Goal: Task Accomplishment & Management: Manage account settings

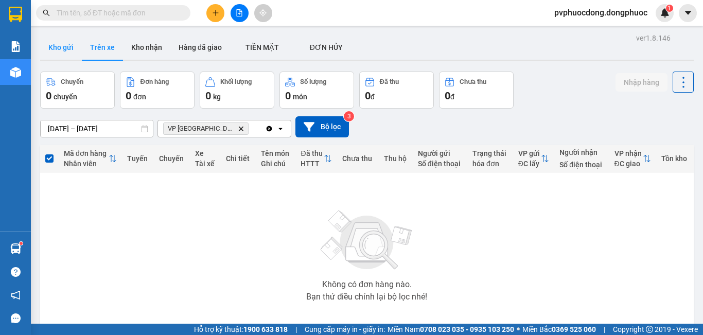
click at [69, 42] on button "Kho gửi" at bounding box center [61, 47] width 42 height 25
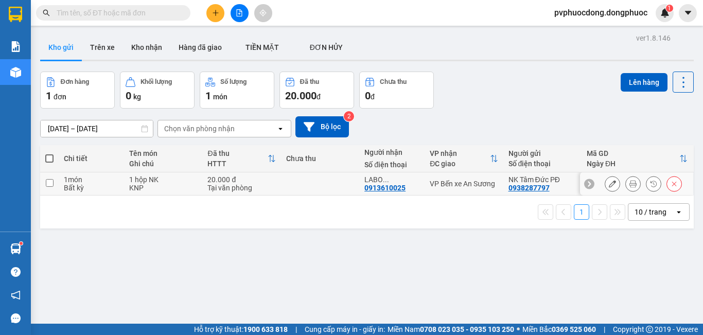
click at [139, 186] on div "KNP" at bounding box center [163, 188] width 68 height 8
checkbox input "true"
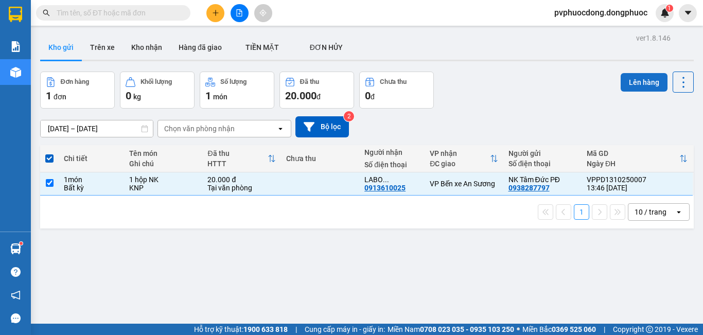
click at [638, 73] on button "Lên hàng" at bounding box center [644, 82] width 47 height 19
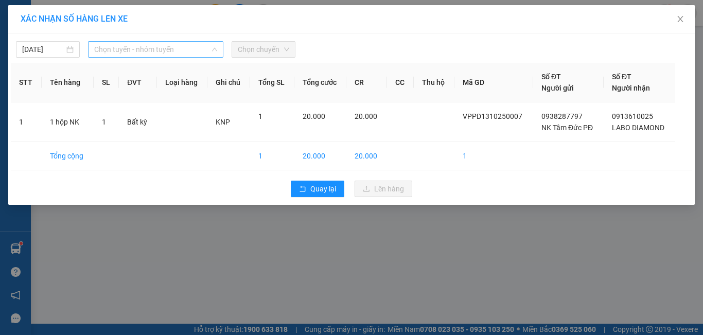
click at [206, 47] on span "Chọn tuyến - nhóm tuyến" at bounding box center [155, 49] width 123 height 15
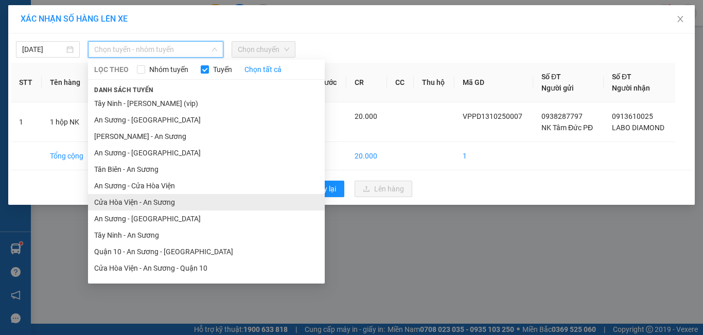
scroll to position [46, 0]
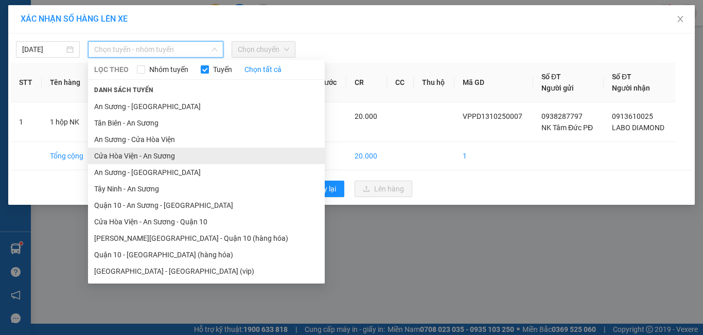
click at [184, 153] on li "Cửa Hòa Viện - An Sương" at bounding box center [206, 156] width 237 height 16
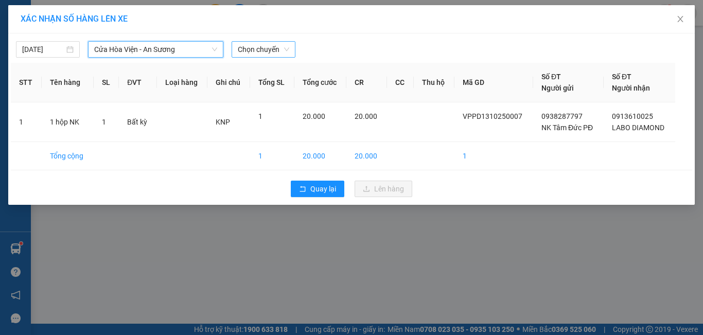
click at [266, 54] on span "Chọn chuyến" at bounding box center [263, 49] width 51 height 15
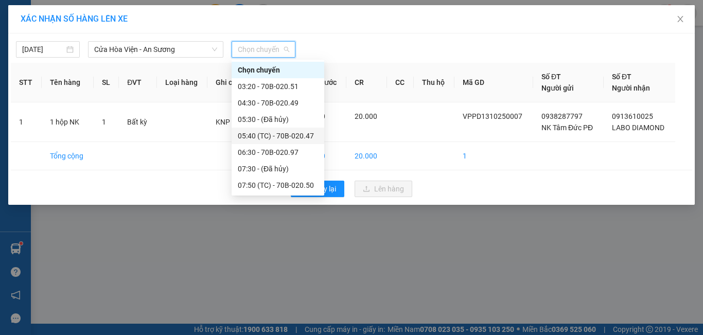
scroll to position [206, 0]
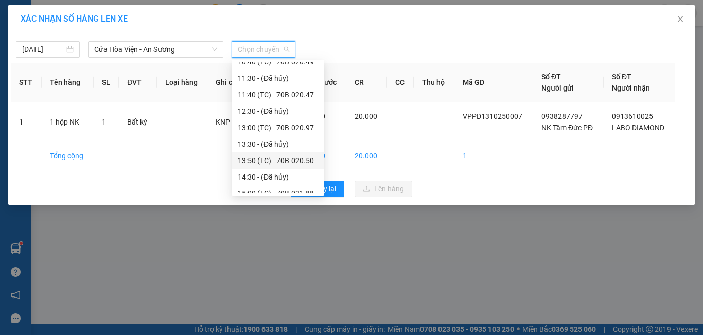
click at [312, 155] on div "13:50 (TC) - 70B-020.50" at bounding box center [278, 160] width 80 height 11
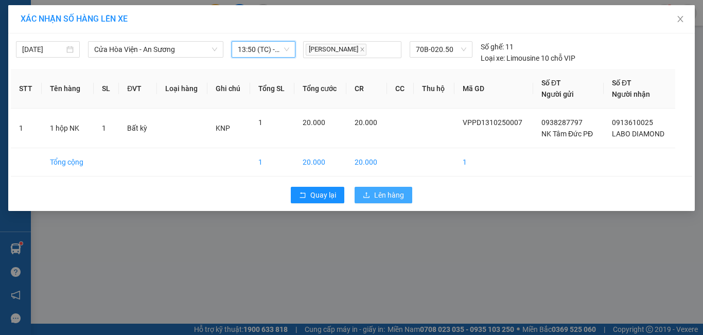
click at [395, 201] on button "Lên hàng" at bounding box center [384, 195] width 58 height 16
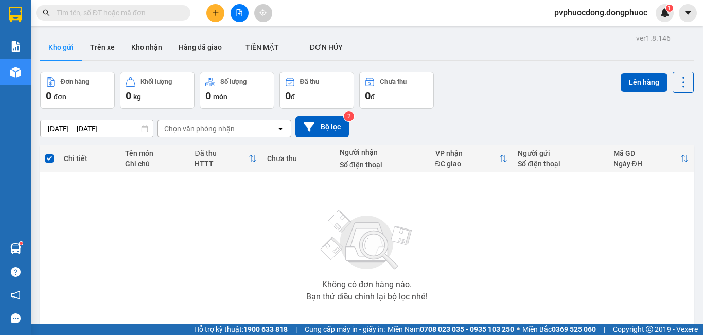
click at [217, 15] on icon "plus" at bounding box center [215, 12] width 7 height 7
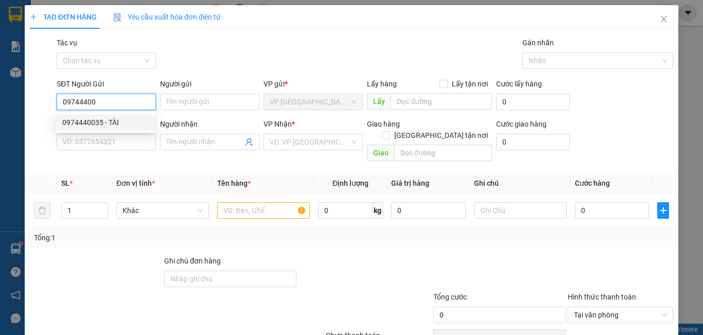
click at [137, 120] on div "0974440035 - TÀI" at bounding box center [105, 122] width 86 height 11
type input "0974440035"
type input "TÀI"
type input "0774852528"
type input "TI"
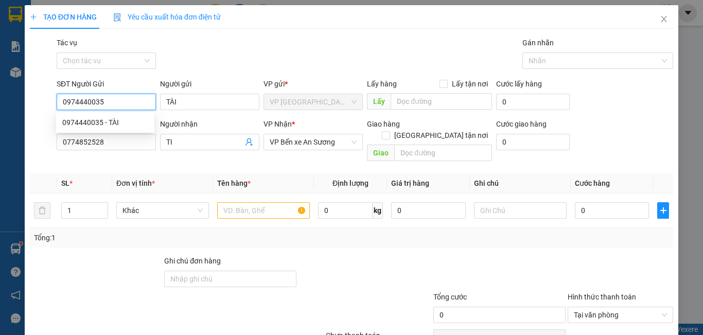
type input "20.000"
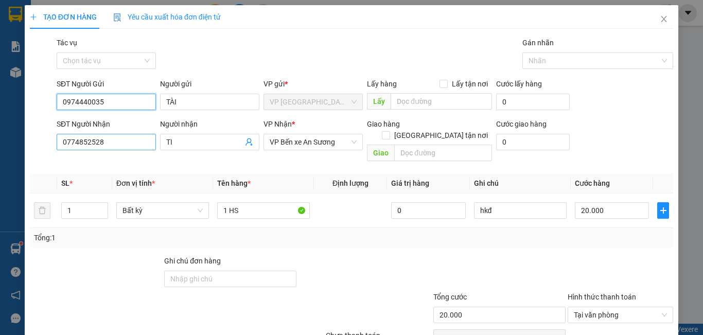
type input "0974440035"
drag, startPoint x: 122, startPoint y: 142, endPoint x: 15, endPoint y: 143, distance: 107.1
click at [15, 143] on div "TẠO ĐƠN HÀNG Yêu cầu xuất hóa đơn điện tử Transit Pickup Surcharge Ids Transit …" at bounding box center [351, 167] width 703 height 335
type input "0987253074"
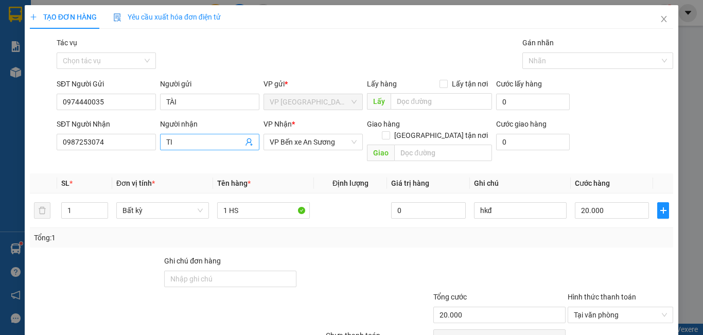
click at [207, 142] on input "TI" at bounding box center [204, 141] width 77 height 11
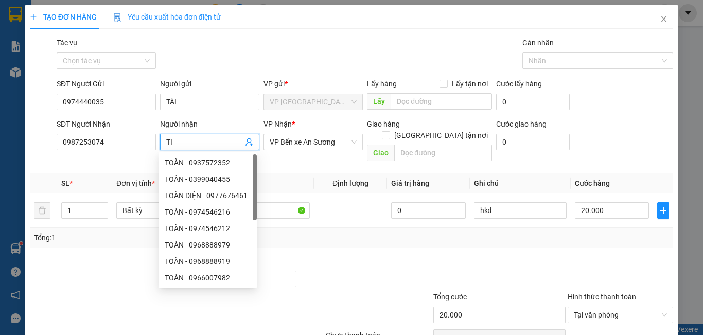
type input "T"
type input "LỢI"
click at [328, 233] on div "Tổng: 1" at bounding box center [351, 238] width 643 height 20
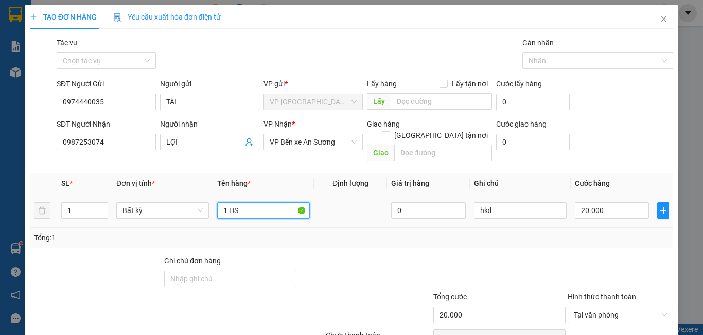
click at [281, 204] on input "1 HS" at bounding box center [263, 210] width 93 height 16
type input "1 THÙNG TP"
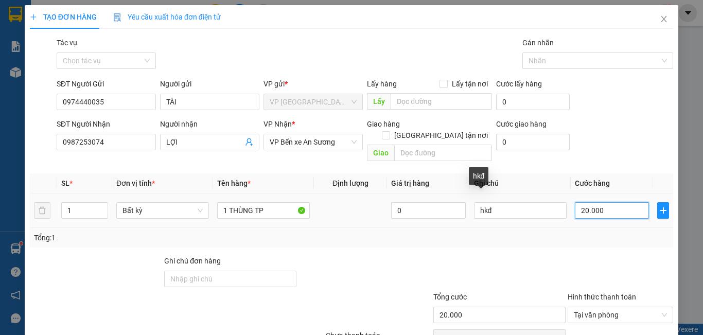
click at [601, 202] on input "20.000" at bounding box center [612, 210] width 74 height 16
type input "4"
type input "40"
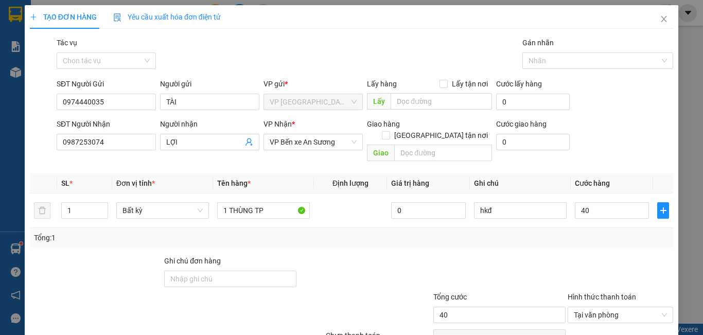
type input "40.000"
click at [533, 255] on div at bounding box center [499, 273] width 134 height 36
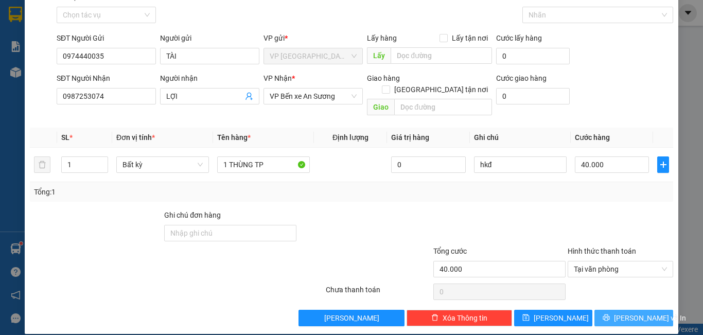
click at [627, 312] on span "[PERSON_NAME] và In" at bounding box center [650, 317] width 72 height 11
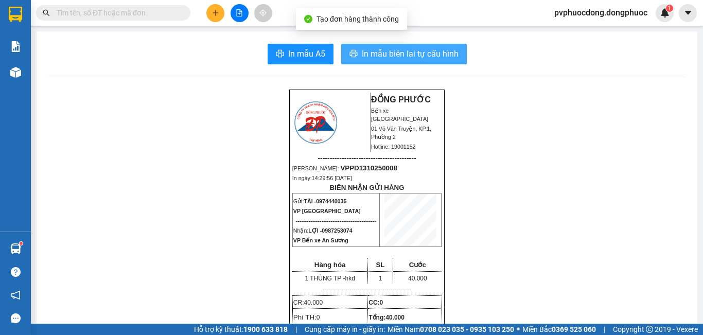
click at [387, 49] on span "In mẫu biên lai tự cấu hình" at bounding box center [410, 53] width 97 height 13
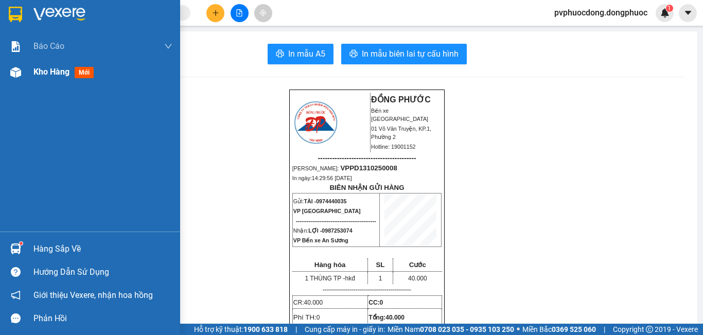
click at [17, 74] on img at bounding box center [15, 72] width 11 height 11
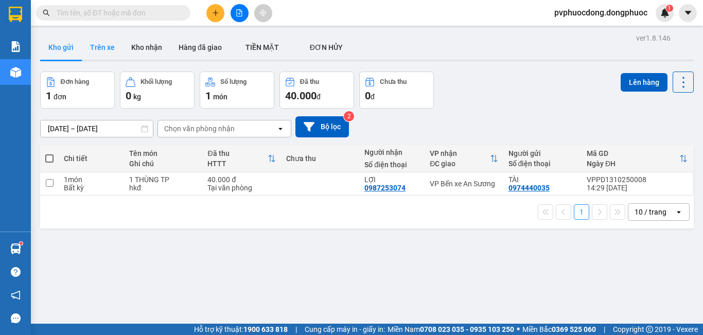
click at [110, 59] on button "Trên xe" at bounding box center [102, 47] width 41 height 25
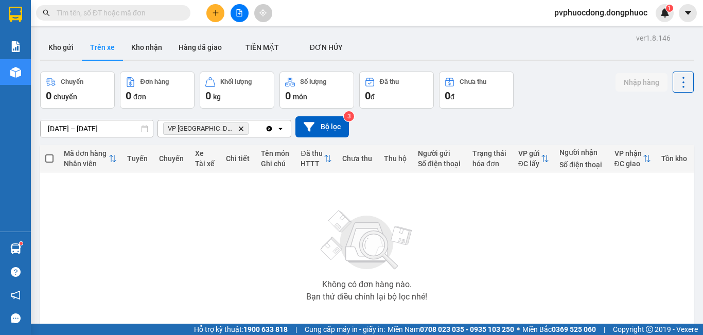
click at [240, 10] on icon "file-add" at bounding box center [239, 12] width 7 height 7
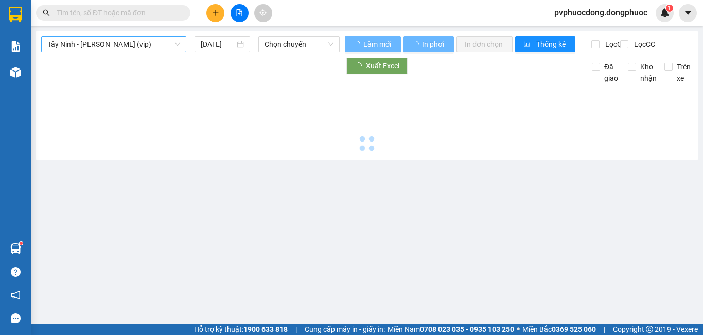
click at [172, 50] on span "Tây Ninh - [PERSON_NAME] (vip)" at bounding box center [113, 44] width 133 height 15
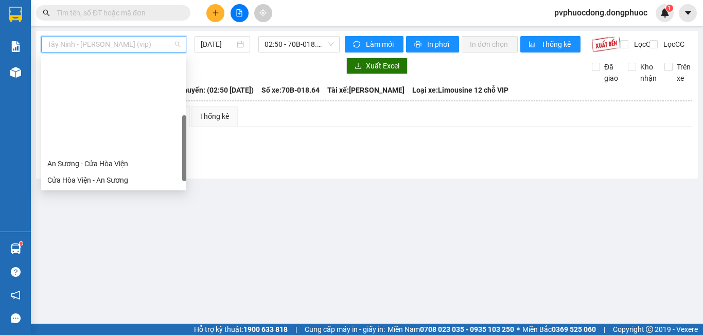
click at [127, 240] on div "Cửa Hòa Viện - An Sương - Quận 10" at bounding box center [113, 245] width 133 height 11
type input "[DATE]"
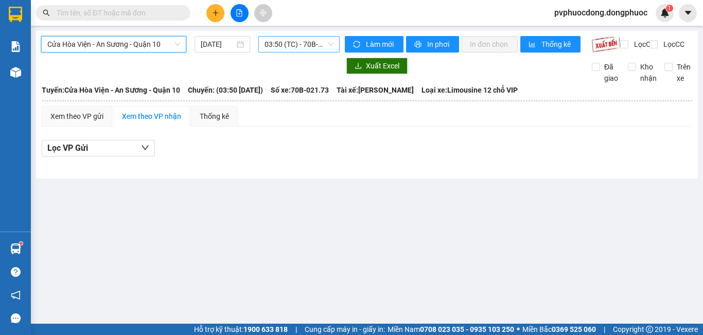
click at [330, 47] on span "03:50 (TC) - 70B-021.73" at bounding box center [299, 44] width 69 height 15
click at [159, 62] on div "[GEOGRAPHIC_DATA] - An Sương - Quận 10 [DATE] 03:50 (TC) - 70B-021.73 Làm mới I…" at bounding box center [367, 105] width 662 height 148
click at [335, 43] on div "03:50 (TC) - 70B-021.73" at bounding box center [298, 44] width 81 height 16
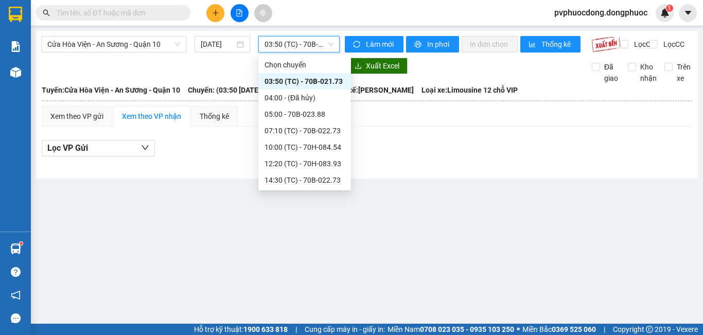
click at [195, 68] on div at bounding box center [190, 66] width 299 height 16
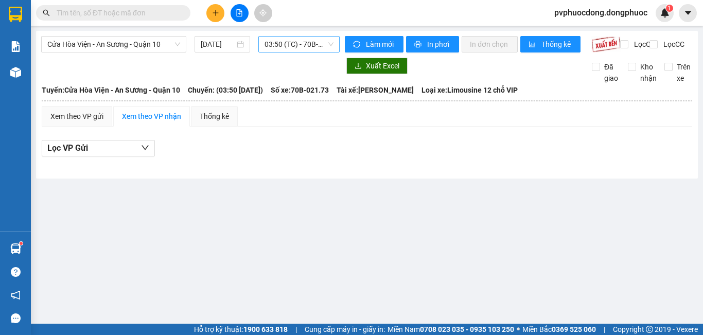
click at [335, 46] on div "03:50 (TC) - 70B-021.73" at bounding box center [298, 44] width 81 height 16
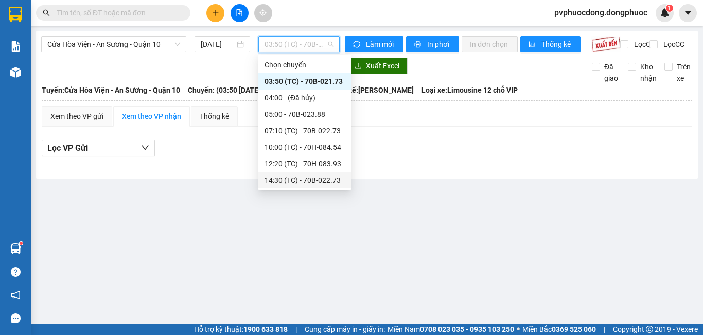
click at [309, 177] on div "14:30 (TC) - 70B-022.73" at bounding box center [305, 180] width 80 height 11
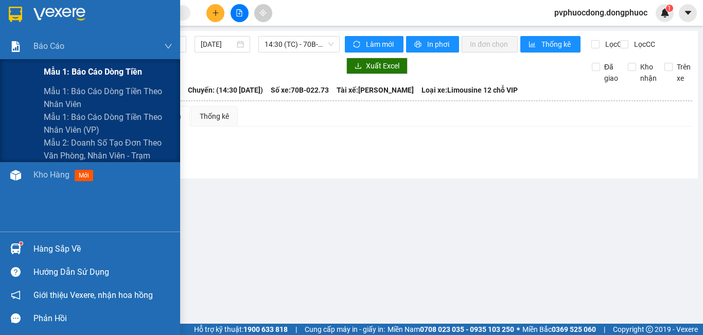
click at [80, 65] on span "Mẫu 1: Báo cáo dòng tiền" at bounding box center [93, 71] width 98 height 13
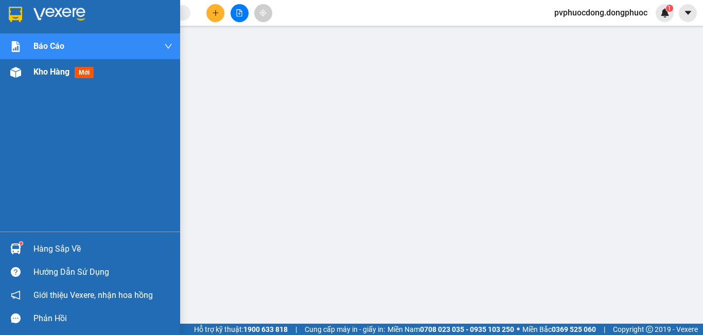
click at [46, 77] on span "Kho hàng" at bounding box center [51, 72] width 36 height 10
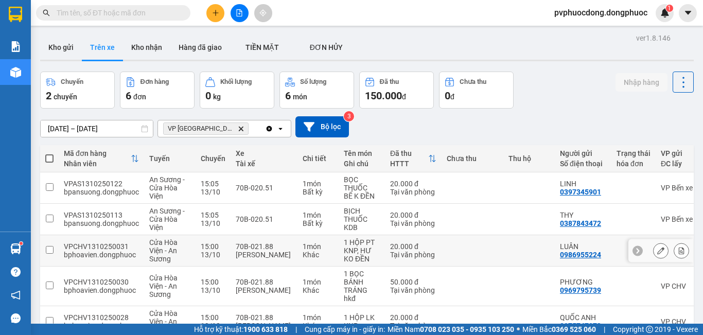
click at [287, 242] on div "70B-021.88" at bounding box center [264, 246] width 57 height 8
checkbox input "true"
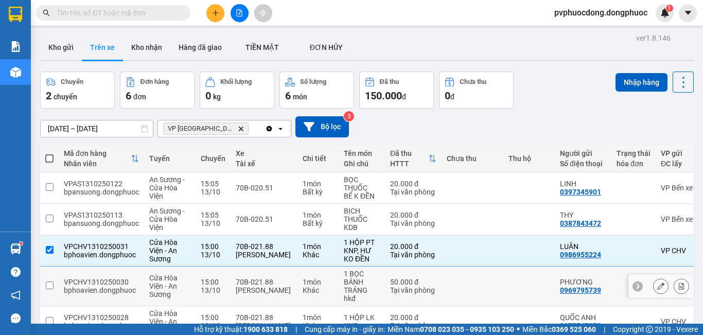
click at [288, 278] on div "70B-021.88" at bounding box center [264, 282] width 57 height 8
checkbox input "true"
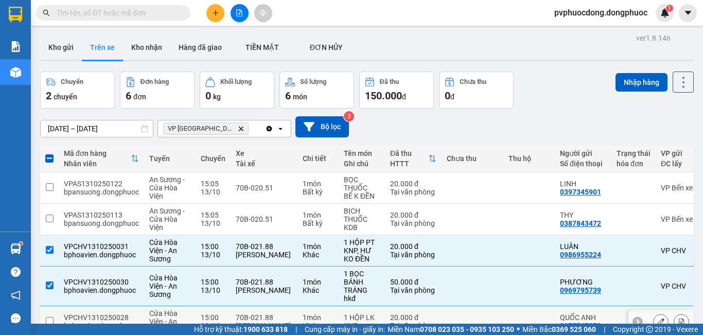
click at [288, 322] on div "[PERSON_NAME]" at bounding box center [264, 326] width 57 height 8
checkbox input "true"
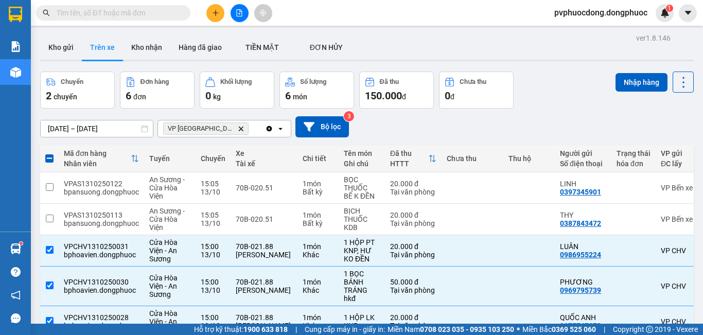
checkbox input "true"
click at [645, 72] on div "Nhập hàng" at bounding box center [655, 82] width 78 height 21
click at [643, 77] on button "Nhập hàng" at bounding box center [642, 82] width 52 height 19
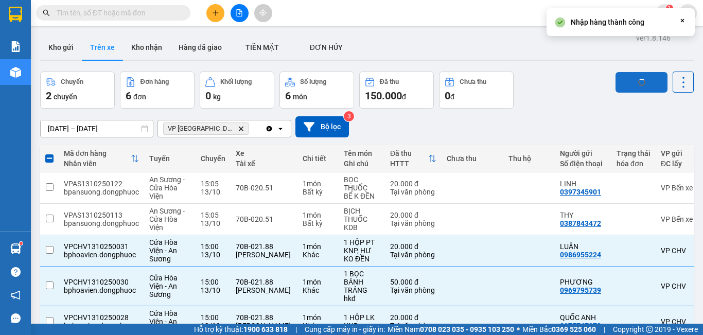
checkbox input "false"
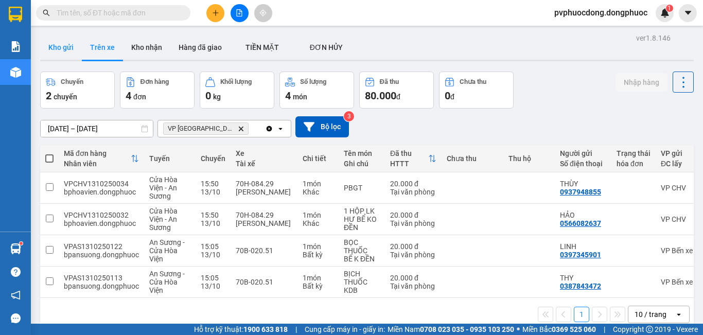
click at [74, 48] on button "Kho gửi" at bounding box center [61, 47] width 42 height 25
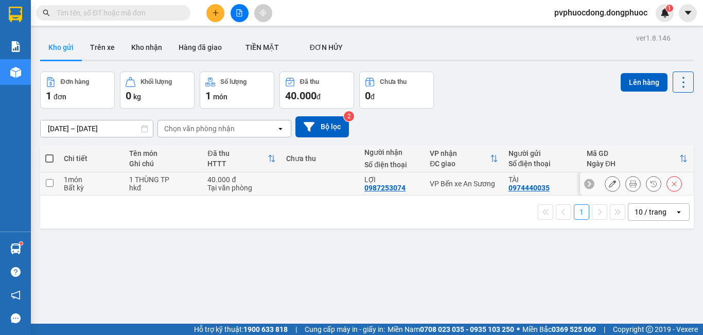
click at [164, 186] on div "hkđ" at bounding box center [163, 188] width 68 height 8
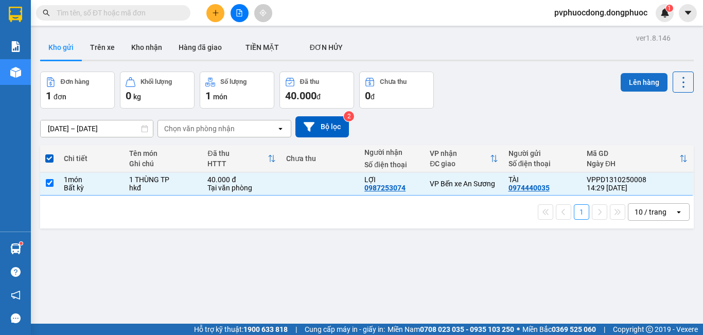
click at [621, 88] on button "Lên hàng" at bounding box center [644, 82] width 47 height 19
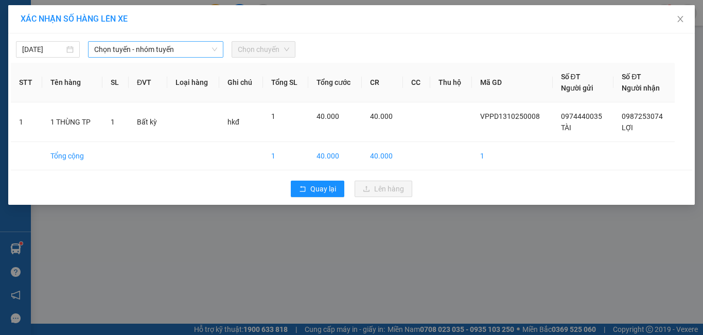
click at [217, 51] on icon "down" at bounding box center [215, 49] width 6 height 6
click at [212, 51] on icon "down" at bounding box center [215, 49] width 6 height 6
click at [207, 47] on span "Chọn tuyến - nhóm tuyến" at bounding box center [155, 49] width 123 height 15
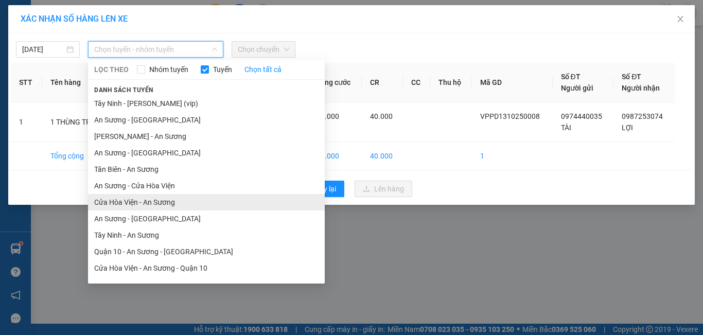
click at [200, 203] on li "Cửa Hòa Viện - An Sương" at bounding box center [206, 202] width 237 height 16
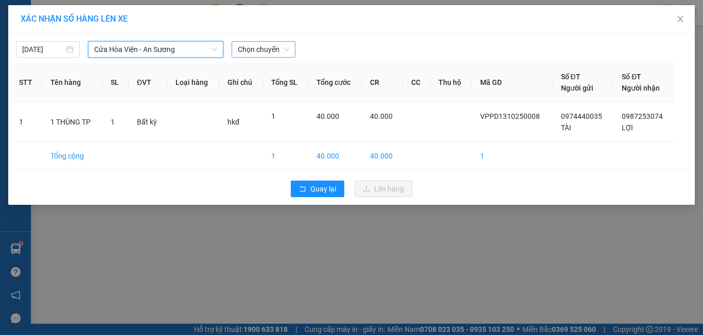
click at [257, 50] on span "Chọn chuyến" at bounding box center [263, 49] width 51 height 15
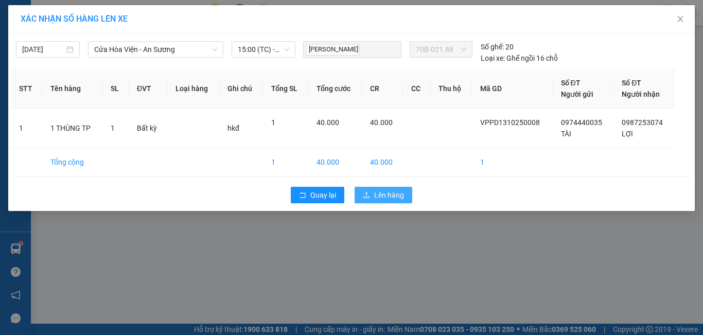
click at [396, 194] on span "Lên hàng" at bounding box center [389, 194] width 30 height 11
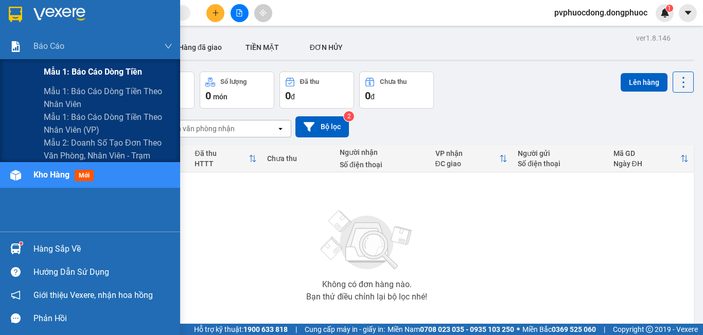
click at [69, 68] on span "Mẫu 1: Báo cáo dòng tiền" at bounding box center [93, 71] width 98 height 13
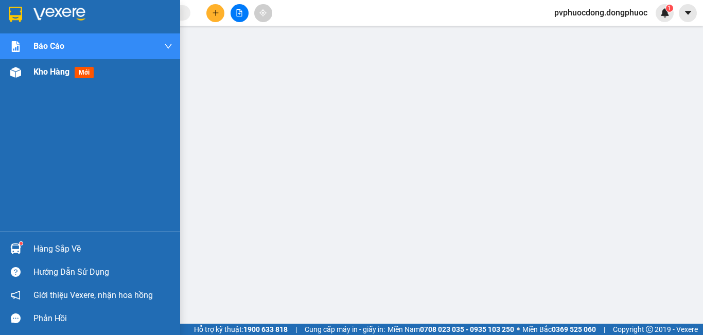
click at [18, 73] on img at bounding box center [15, 72] width 11 height 11
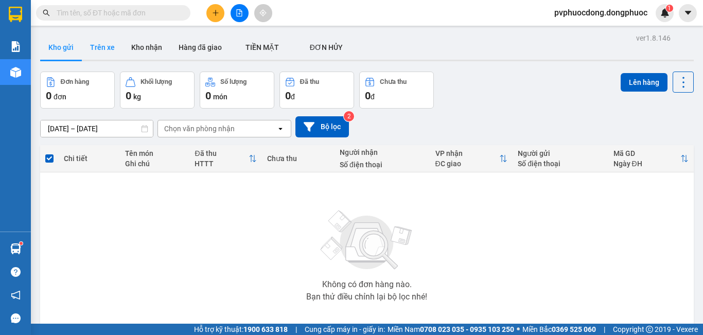
click at [113, 47] on button "Trên xe" at bounding box center [102, 47] width 41 height 25
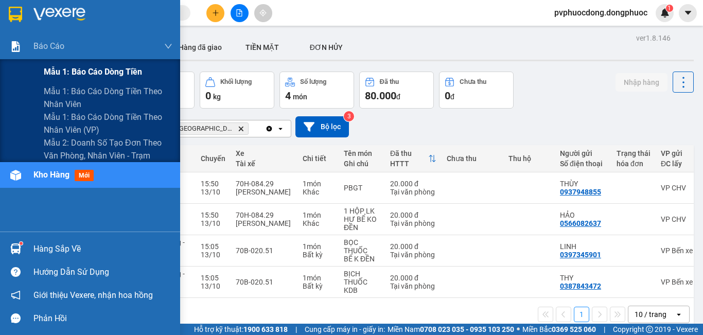
click at [62, 65] on span "Mẫu 1: Báo cáo dòng tiền" at bounding box center [93, 71] width 98 height 13
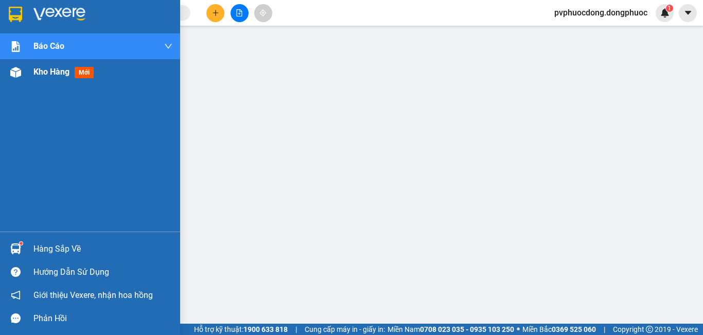
click at [8, 71] on div at bounding box center [16, 72] width 18 height 18
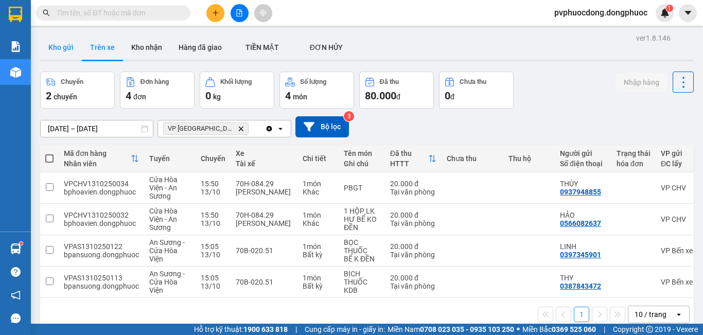
click at [68, 45] on button "Kho gửi" at bounding box center [61, 47] width 42 height 25
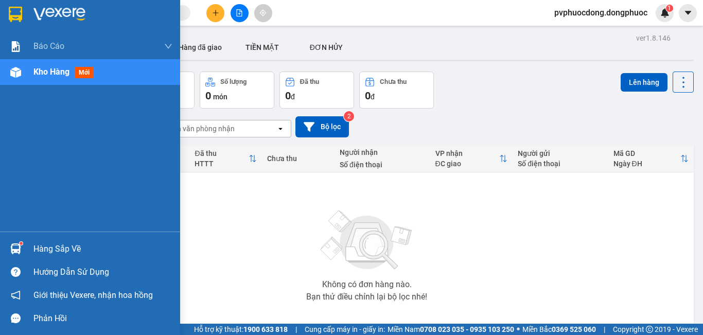
click at [51, 247] on div "Hàng sắp về" at bounding box center [102, 248] width 139 height 15
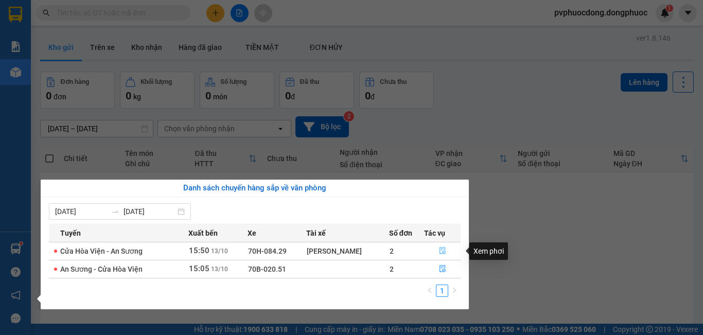
click at [440, 251] on icon "file-done" at bounding box center [443, 251] width 6 height 7
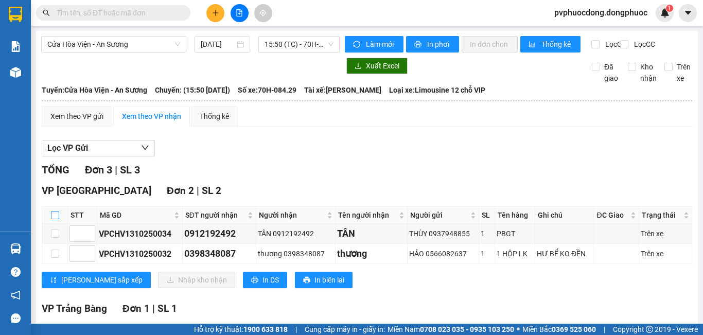
click at [53, 211] on input "checkbox" at bounding box center [55, 215] width 8 height 8
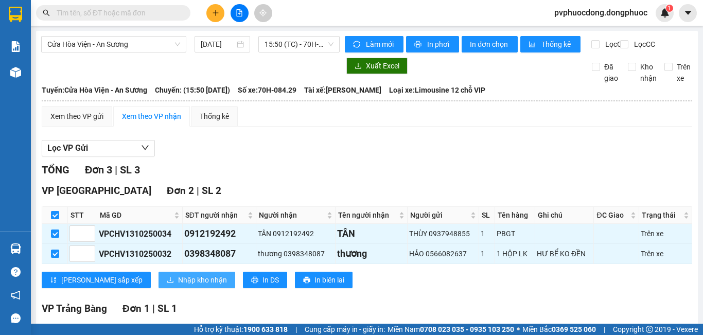
click at [178, 274] on span "Nhập kho nhận" at bounding box center [202, 279] width 49 height 11
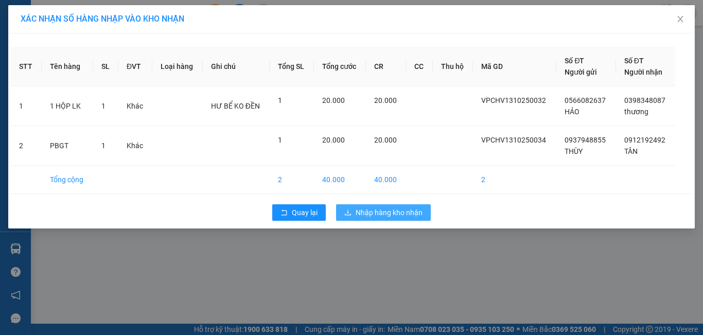
click at [390, 212] on span "Nhập hàng kho nhận" at bounding box center [389, 212] width 67 height 11
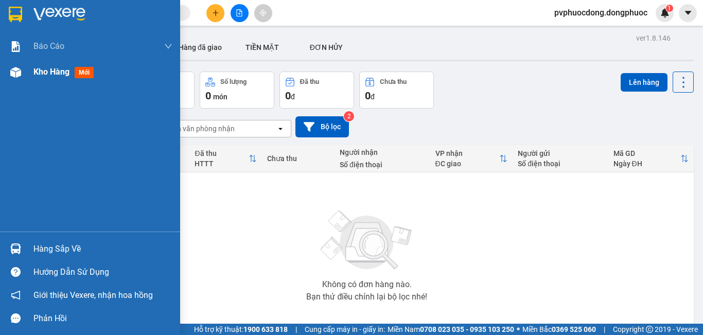
click at [60, 71] on span "Kho hàng" at bounding box center [51, 72] width 36 height 10
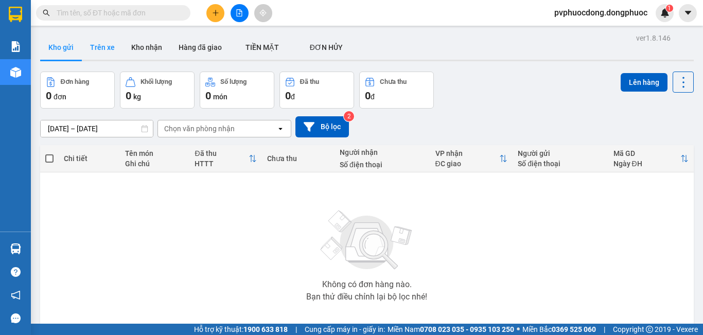
click at [102, 51] on button "Trên xe" at bounding box center [102, 47] width 41 height 25
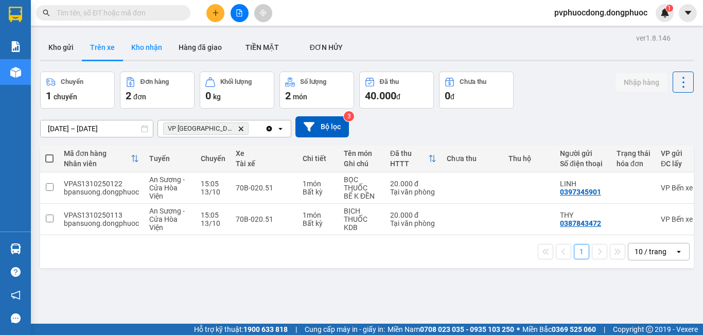
click at [142, 55] on button "Kho nhận" at bounding box center [146, 47] width 47 height 25
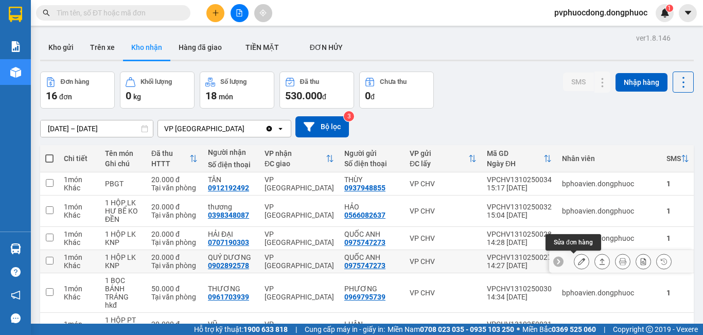
click at [575, 262] on button at bounding box center [582, 262] width 14 height 18
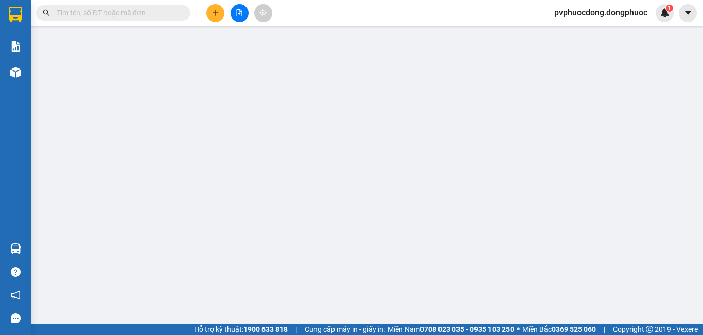
type input "0975747273"
type input "QUỐC ANH"
type input "0902892578"
type input "QUÝ DƯƠNG"
type input "20.000"
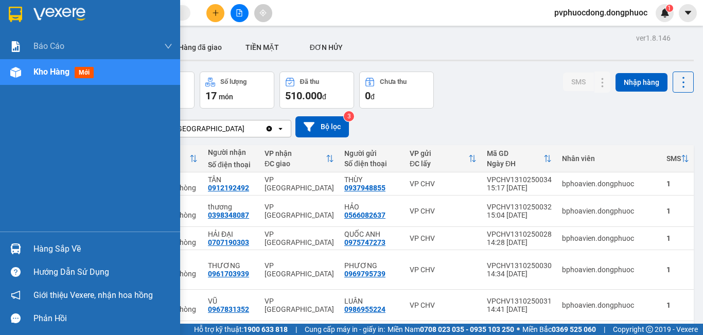
click at [35, 247] on div "Hàng sắp về" at bounding box center [102, 248] width 139 height 15
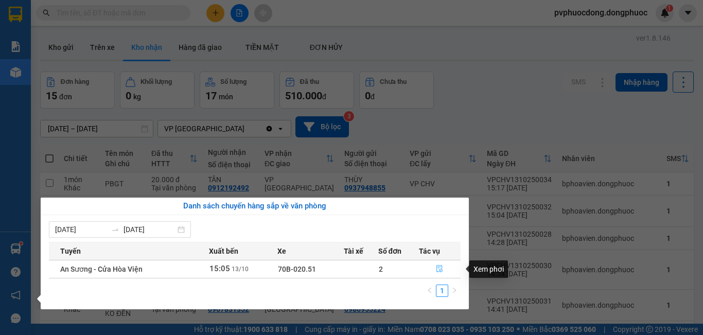
click at [440, 269] on icon "file-done" at bounding box center [439, 268] width 7 height 7
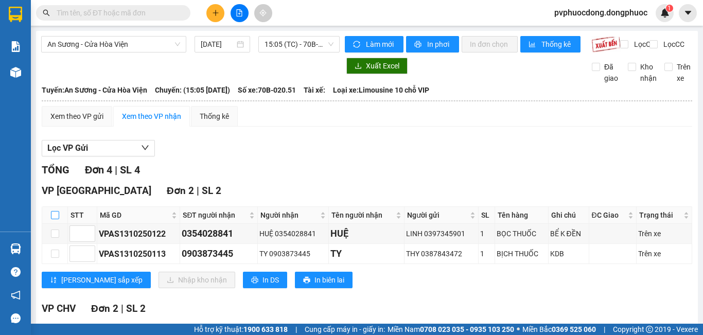
click at [55, 219] on input "checkbox" at bounding box center [55, 215] width 8 height 8
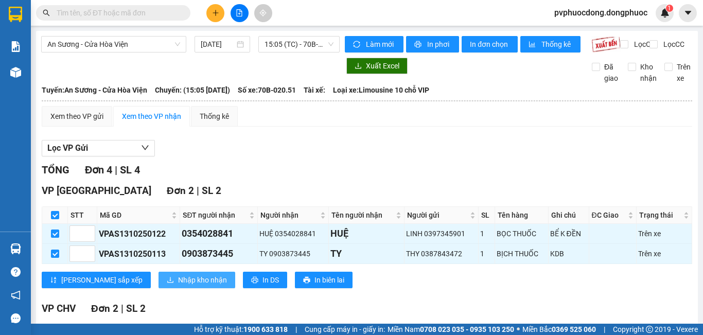
click at [178, 286] on span "Nhập kho nhận" at bounding box center [202, 279] width 49 height 11
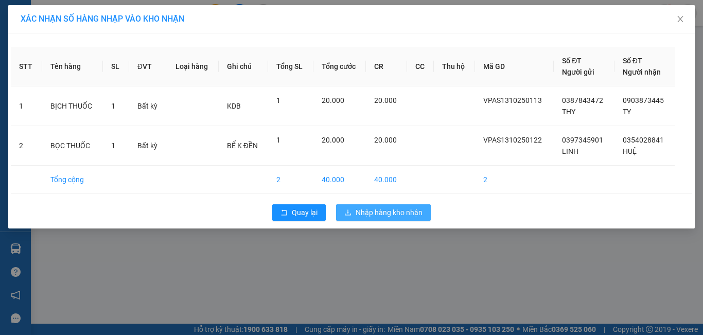
click at [390, 210] on span "Nhập hàng kho nhận" at bounding box center [389, 212] width 67 height 11
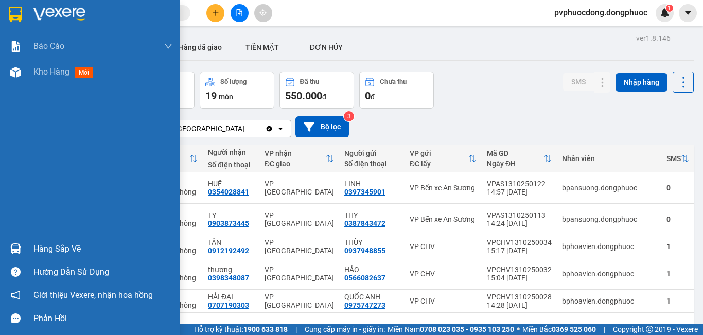
click at [61, 249] on div "Hàng sắp về" at bounding box center [102, 248] width 139 height 15
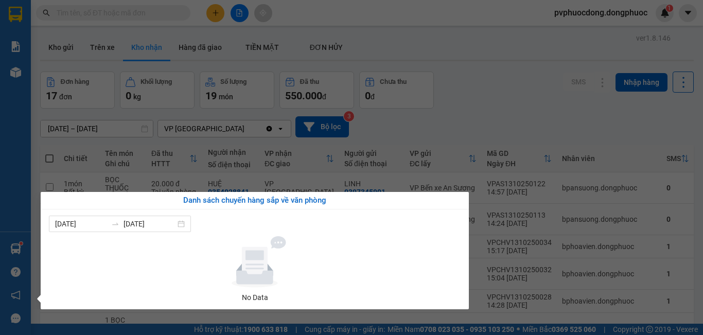
click at [525, 110] on section "Kết quả tìm kiếm ( 0 ) Bộ lọc No Data pvphuocdong.dongphuoc 1 Báo cáo Mẫu 1: Bá…" at bounding box center [351, 167] width 703 height 335
